Goal: Task Accomplishment & Management: Manage account settings

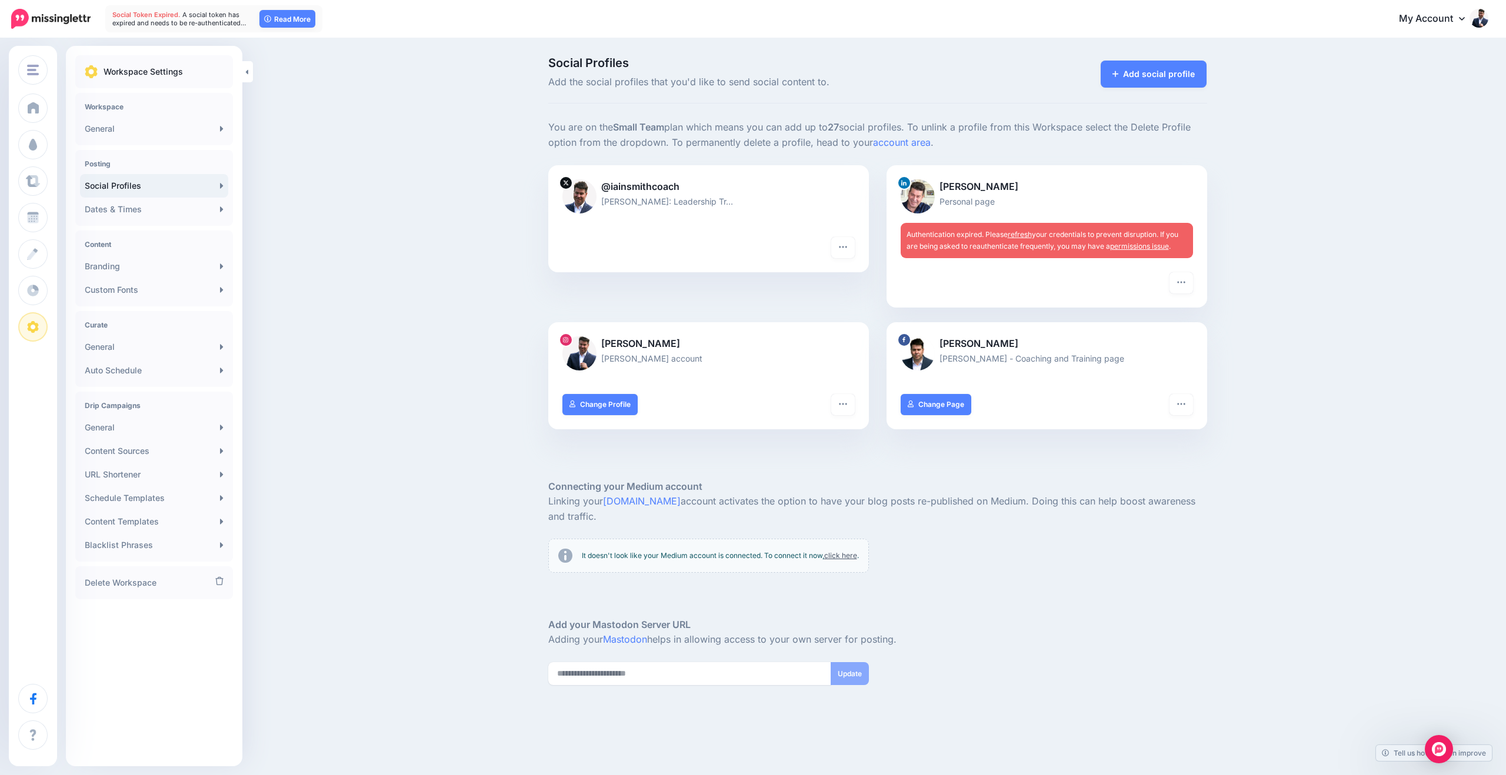
click at [1022, 232] on link "refresh" at bounding box center [1020, 234] width 24 height 9
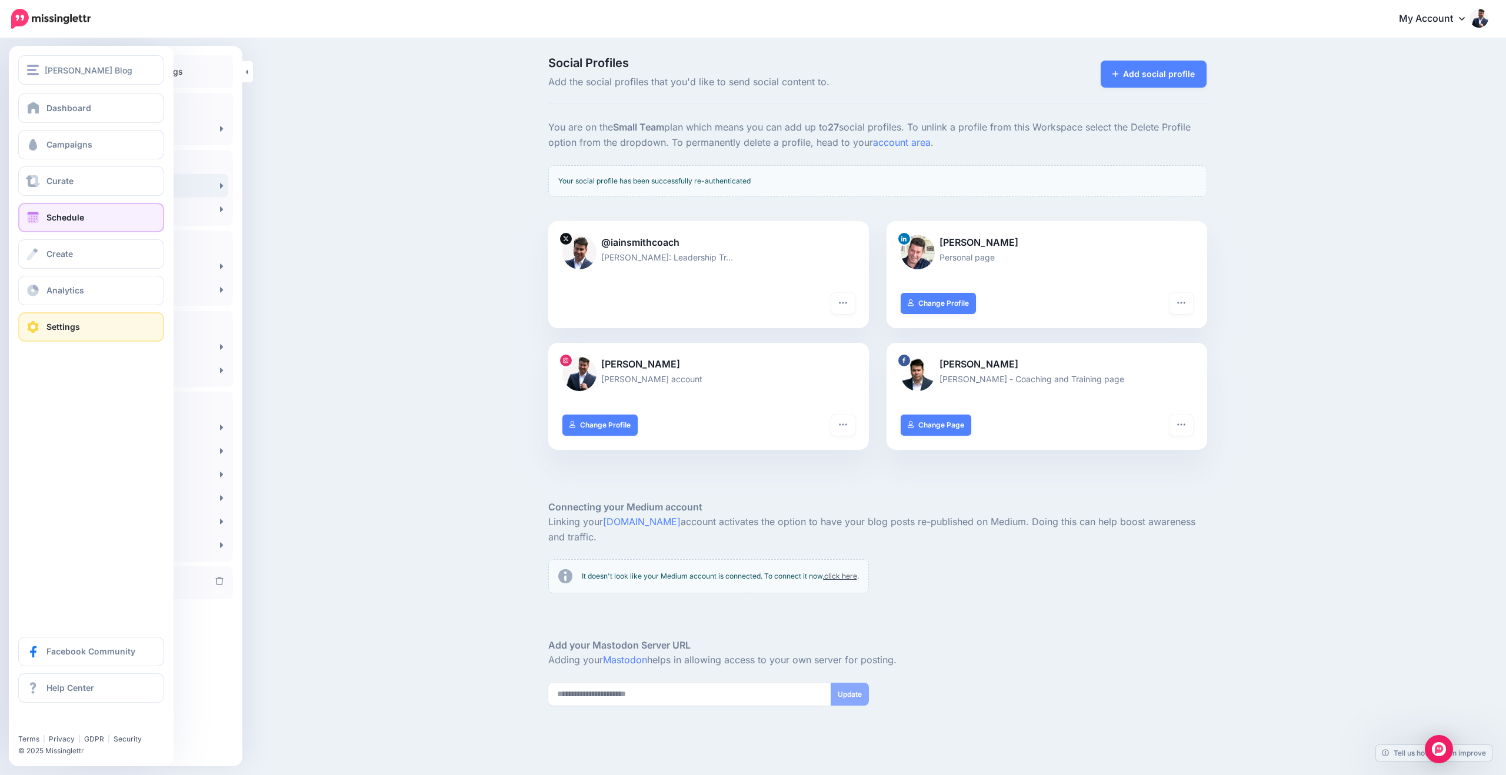
click at [35, 218] on span at bounding box center [32, 218] width 15 height 12
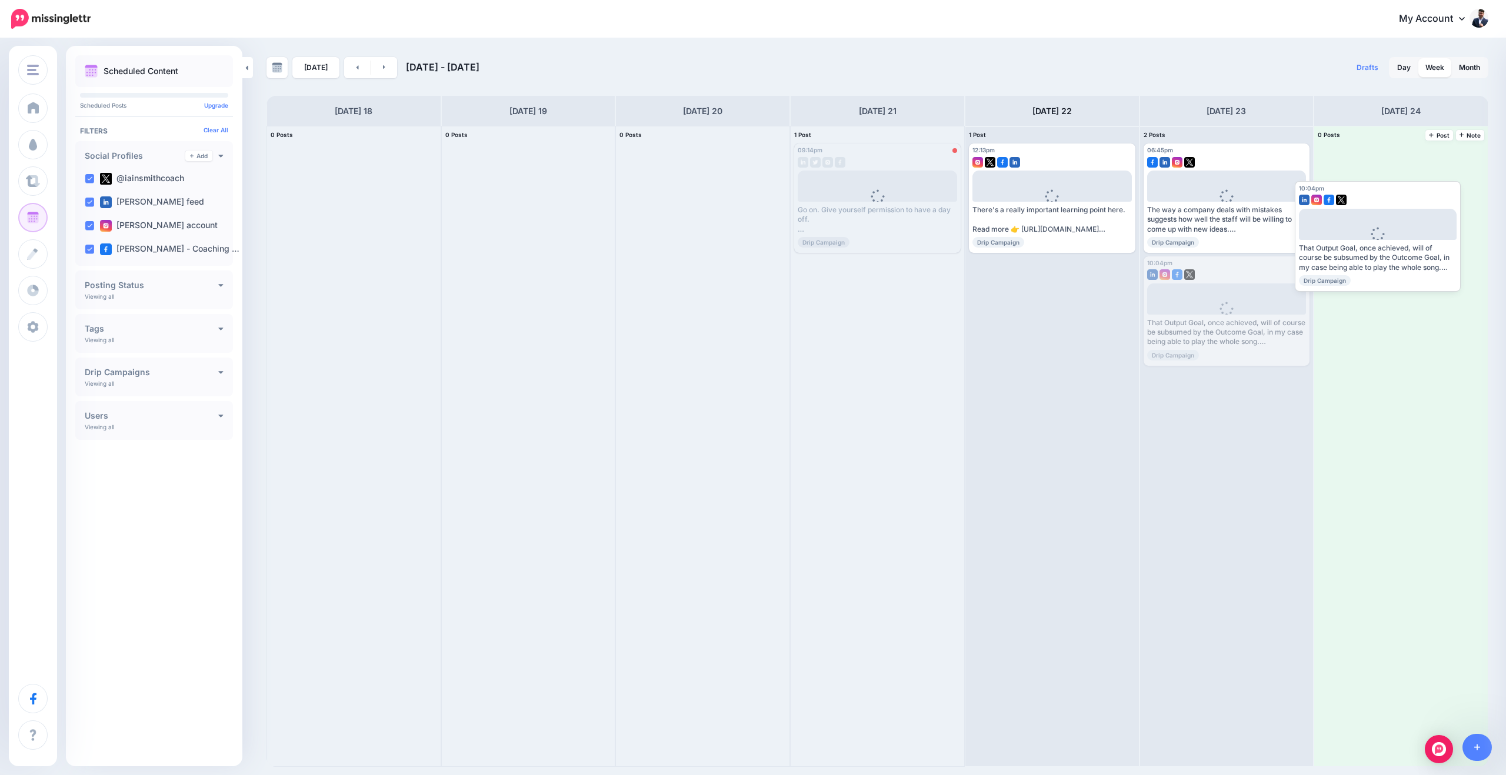
drag, startPoint x: 1254, startPoint y: 273, endPoint x: 1410, endPoint y: 193, distance: 175.8
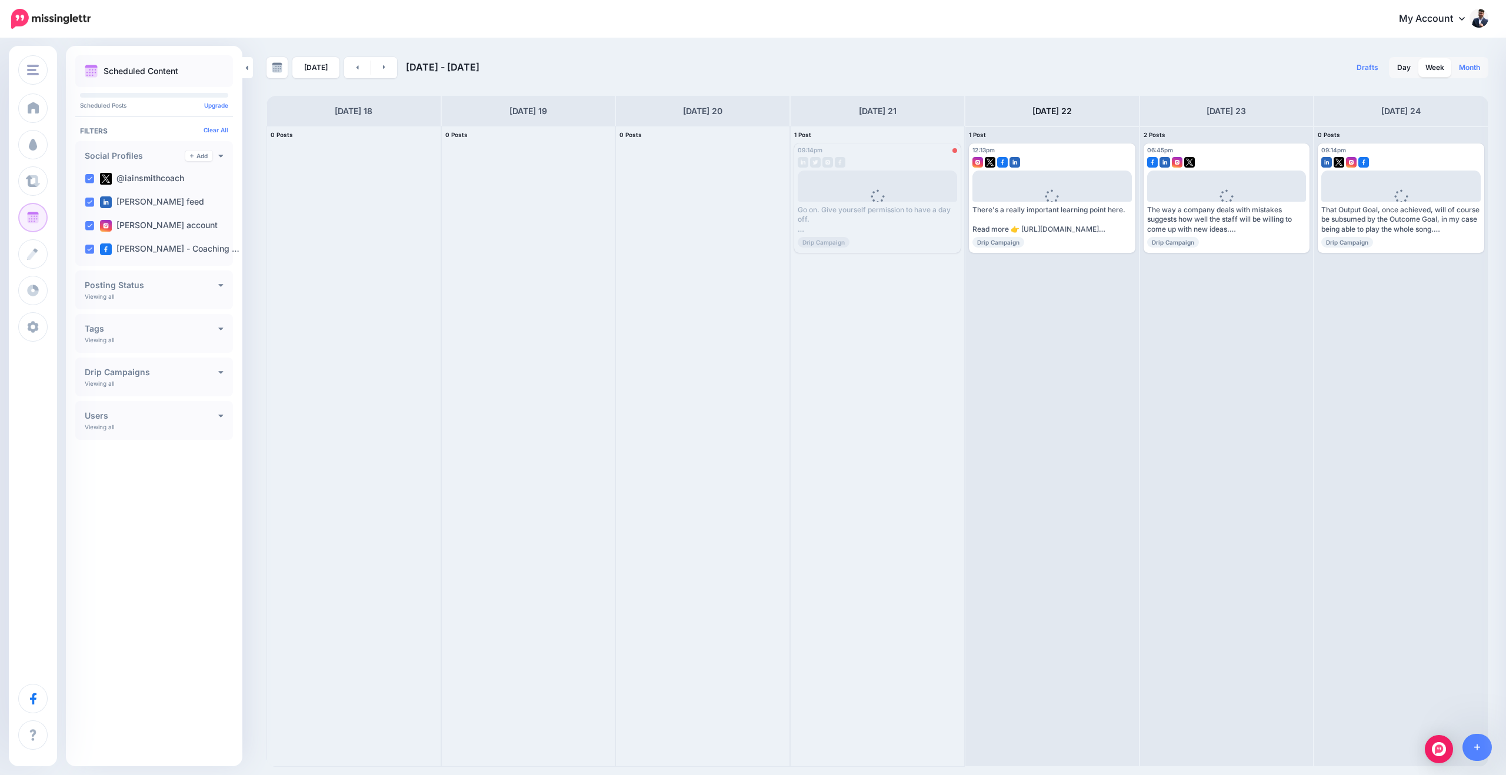
click at [1470, 65] on link "Month" at bounding box center [1469, 67] width 35 height 19
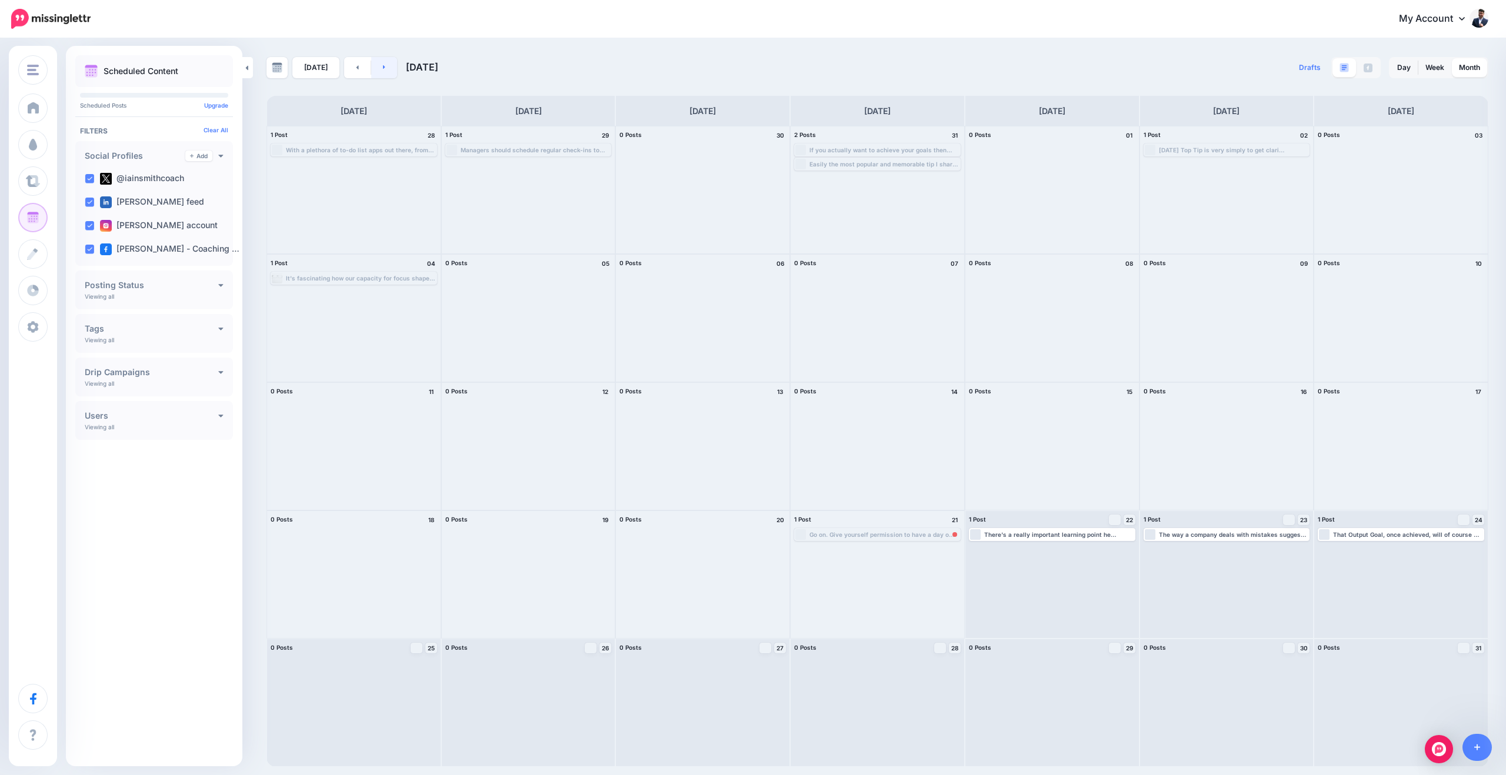
click at [384, 70] on link at bounding box center [384, 67] width 26 height 21
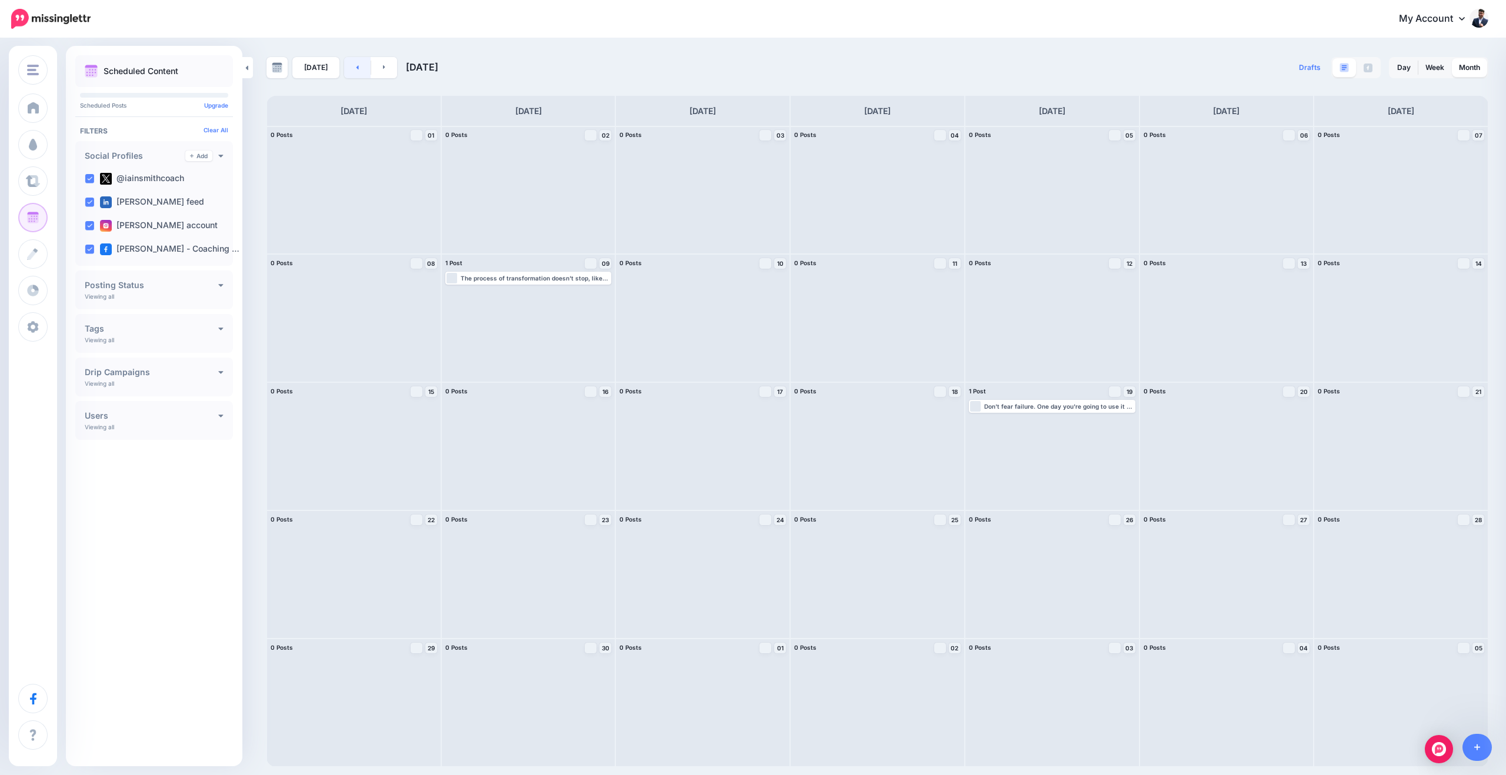
click at [348, 67] on link at bounding box center [357, 67] width 26 height 21
